Goal: Navigation & Orientation: Find specific page/section

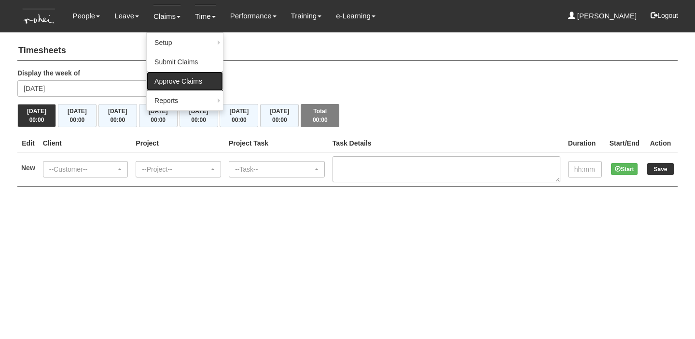
click at [174, 75] on link "Approve Claims" at bounding box center [185, 80] width 76 height 19
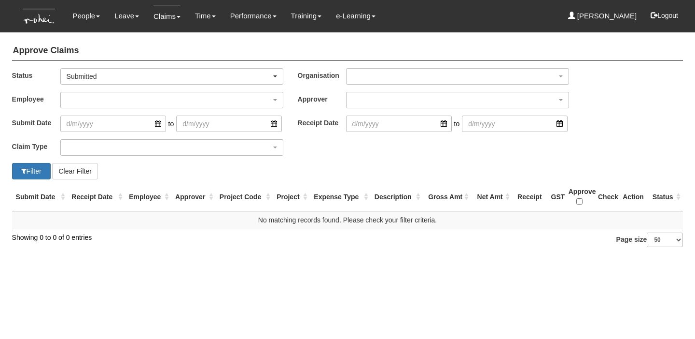
select select "50"
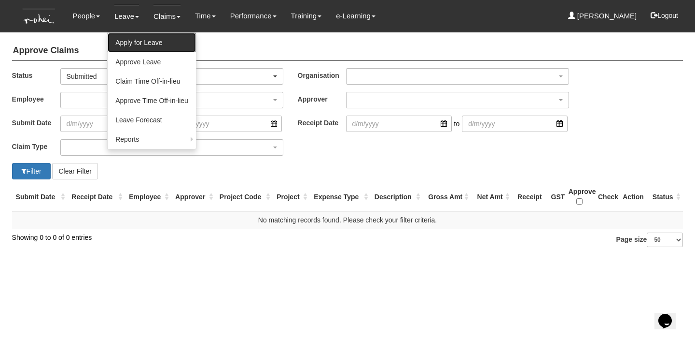
click at [161, 48] on link "Apply for Leave" at bounding box center [152, 42] width 88 height 19
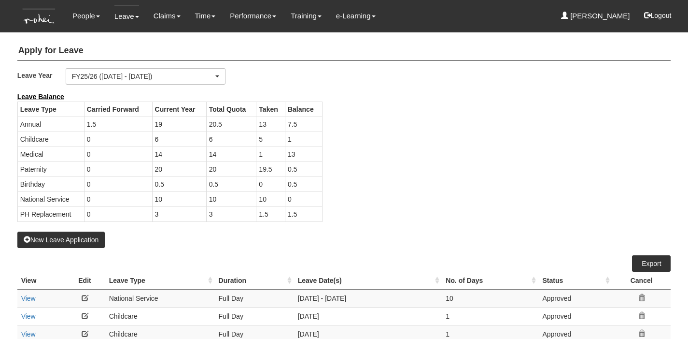
select select "50"
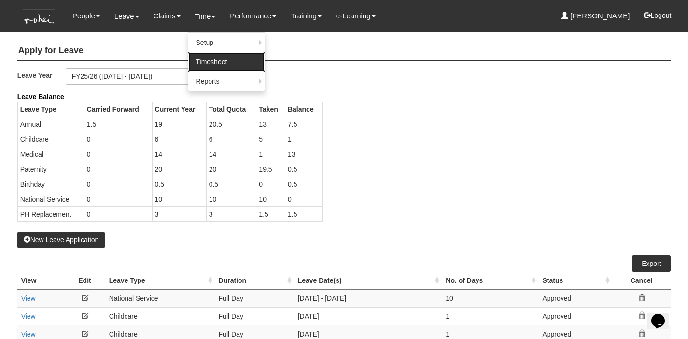
click at [207, 52] on link "Timesheet" at bounding box center [226, 61] width 76 height 19
